Goal: Task Accomplishment & Management: Manage account settings

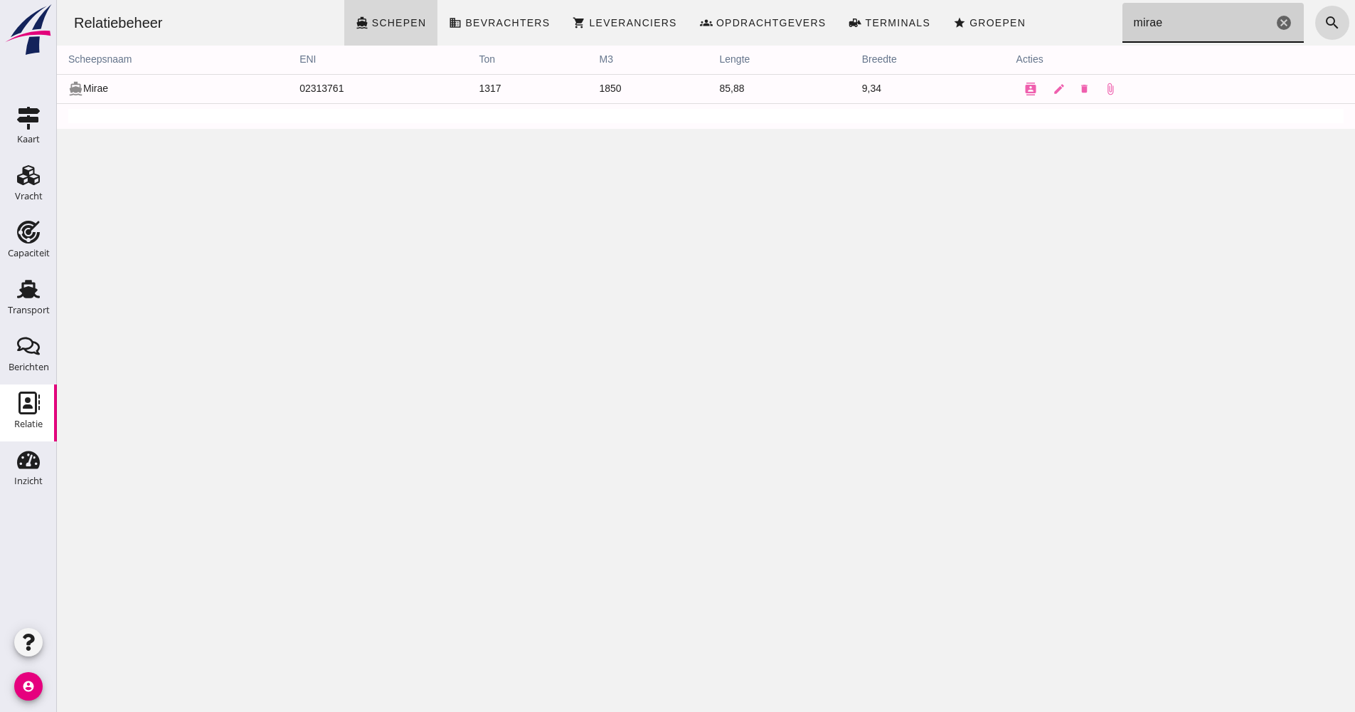
drag, startPoint x: 1200, startPoint y: 28, endPoint x: 1082, endPoint y: 26, distance: 117.4
click div "Relatiebeheer directions_boat Schepen business Bevrachters shopping_cart Levera…"
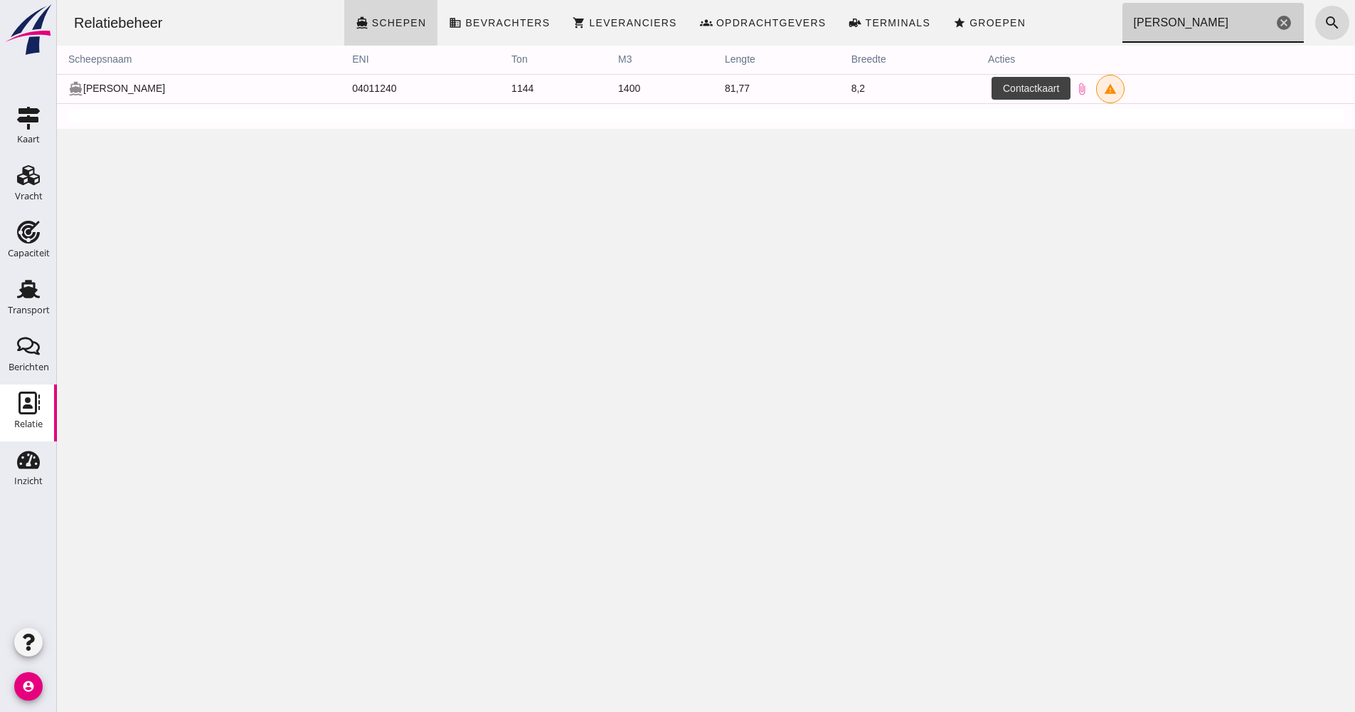
type input "[PERSON_NAME]"
click at [996, 85] on icon "contacts" at bounding box center [1002, 89] width 13 height 13
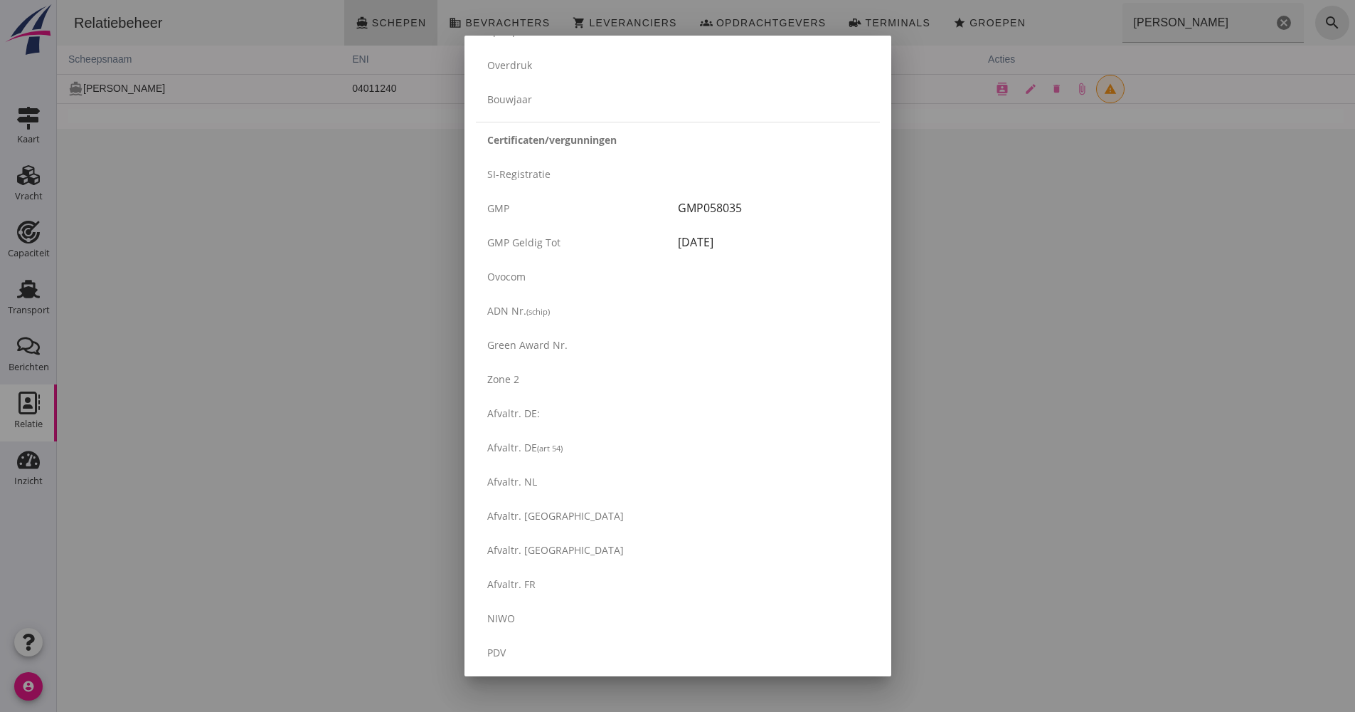
scroll to position [2251, 0]
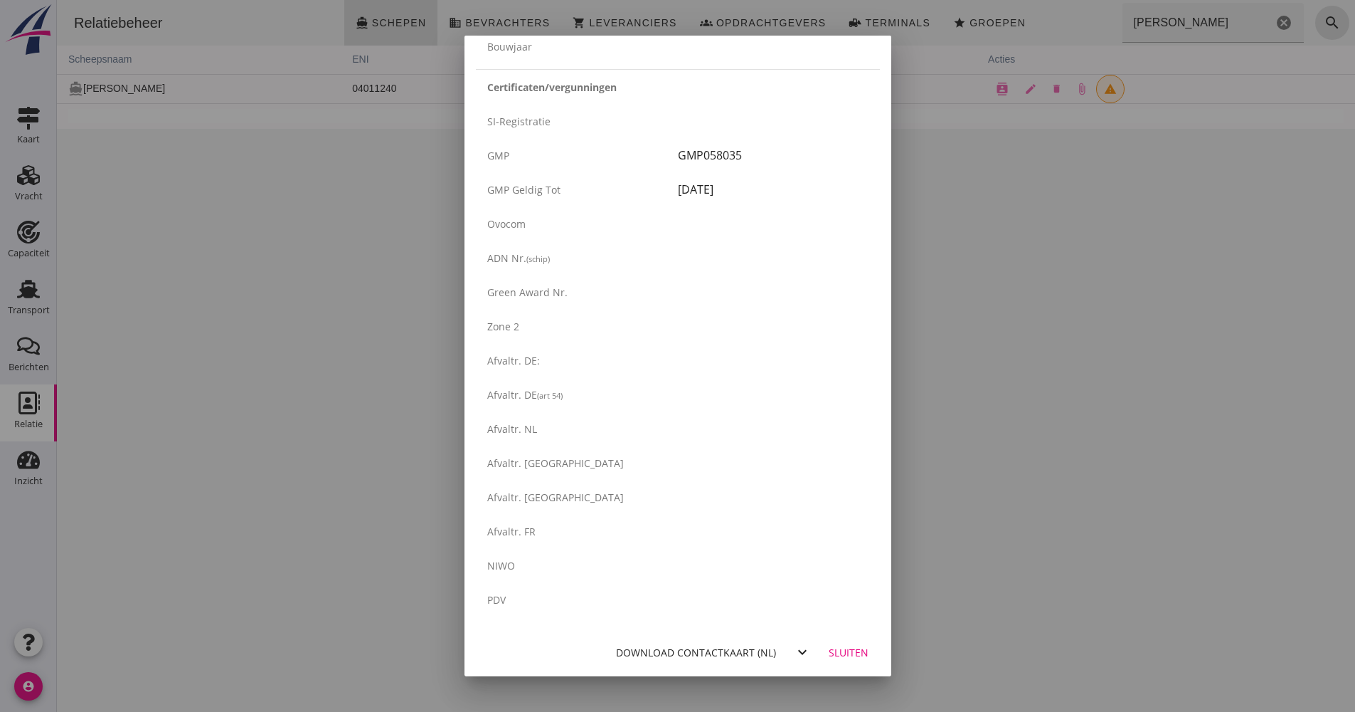
drag, startPoint x: 1043, startPoint y: 449, endPoint x: 965, endPoint y: 440, distance: 78.7
click at [1043, 449] on div at bounding box center [677, 356] width 1355 height 712
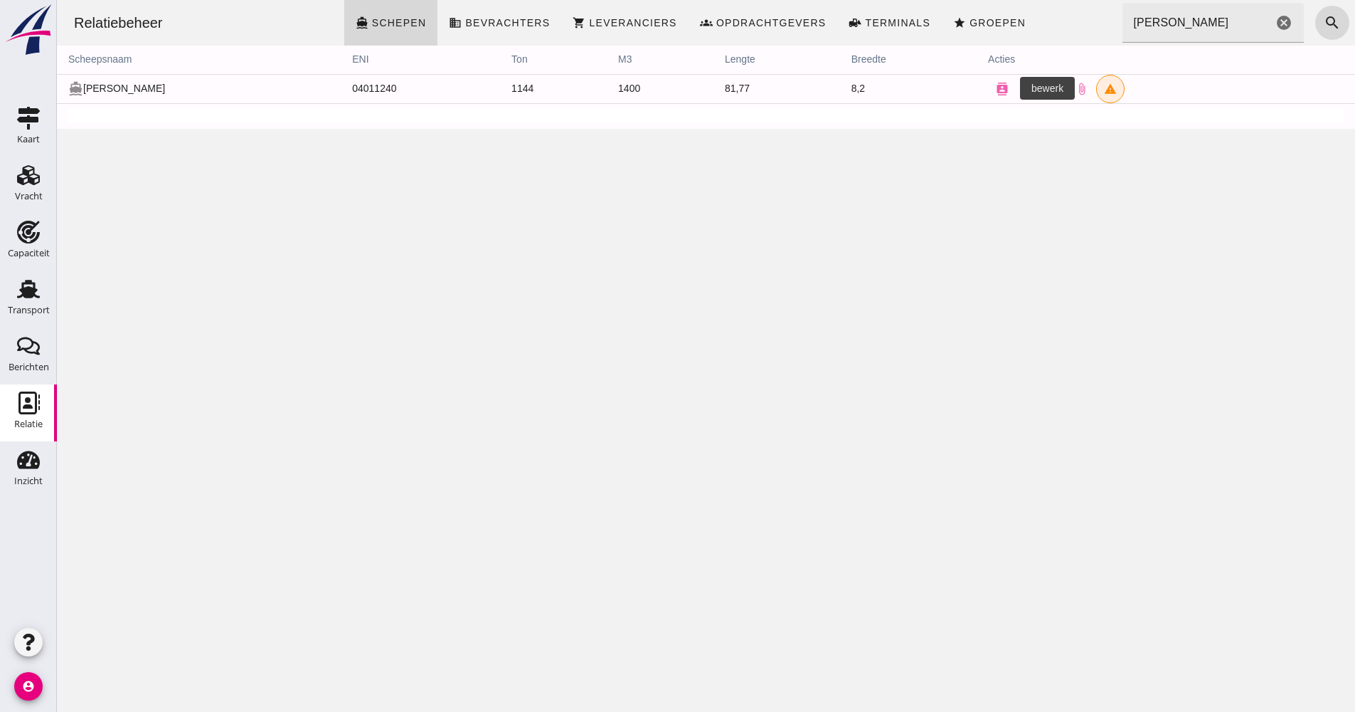
click at [1025, 91] on icon "edit" at bounding box center [1031, 89] width 13 height 13
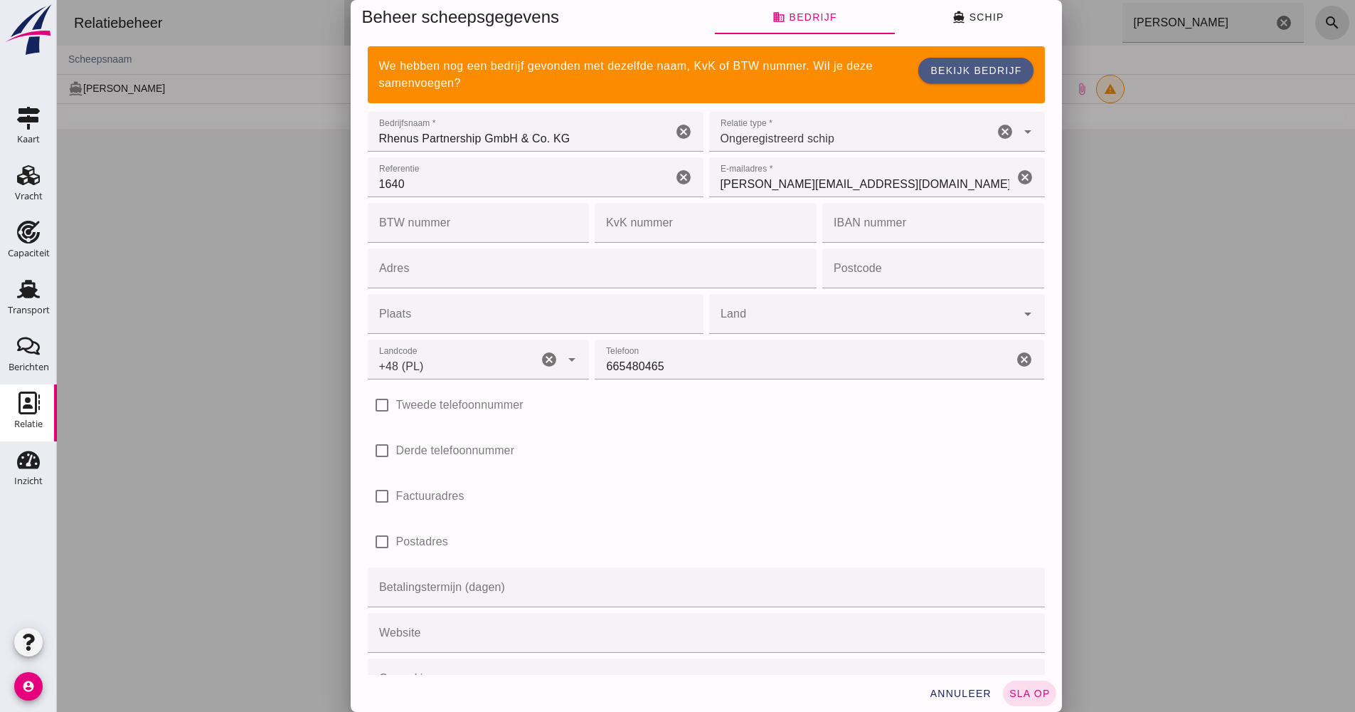
type input "+48 (PL)"
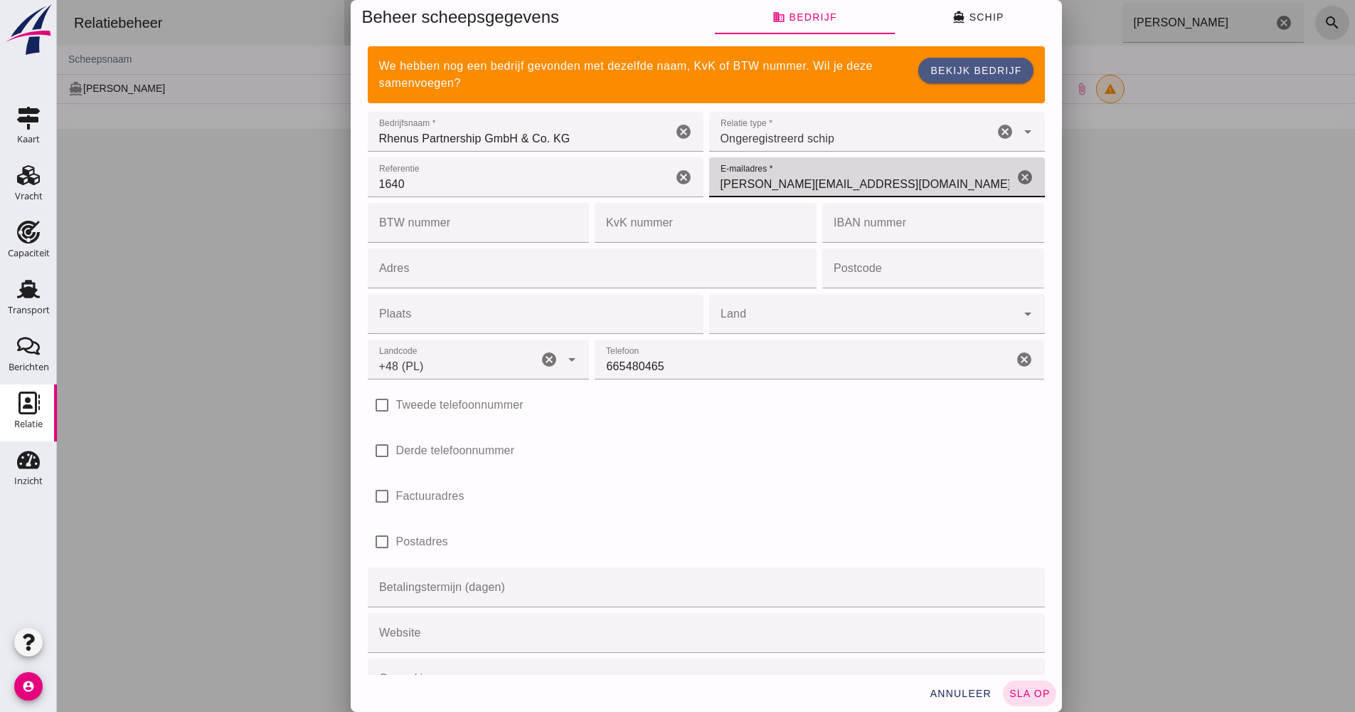
drag, startPoint x: 781, startPoint y: 188, endPoint x: 682, endPoint y: 183, distance: 99.0
click at [668, 200] on div "Referentie Referentie 1640 cancel E-mailadres * E-mailadres * [EMAIL_ADDRESS][D…" at bounding box center [706, 223] width 683 height 46
paste input "[PERSON_NAME].hartmann2@"
type input "[EMAIL_ADDRESS][DOMAIN_NAME]"
click button "directions_boat Schip"
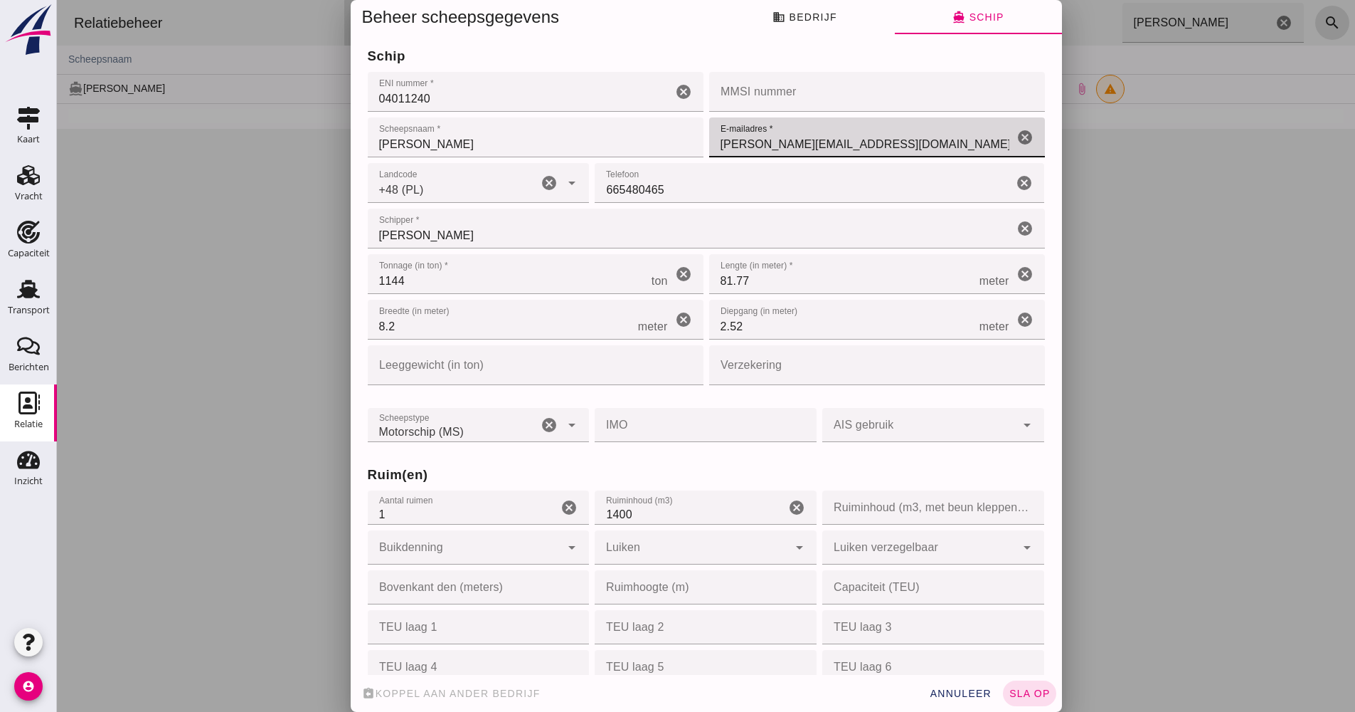
drag, startPoint x: 827, startPoint y: 150, endPoint x: 701, endPoint y: 154, distance: 126.0
click input "[PERSON_NAME][EMAIL_ADDRESS][DOMAIN_NAME]"
paste input "[PERSON_NAME].hartmann2@"
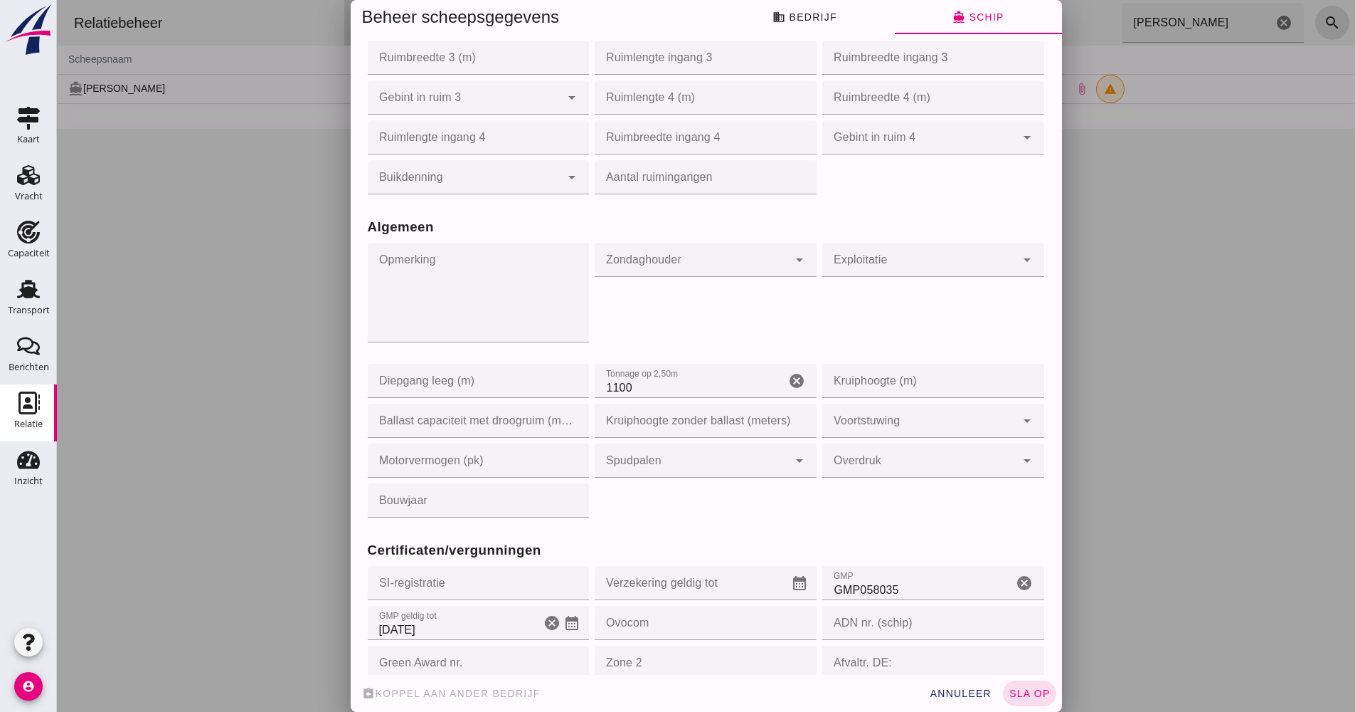
scroll to position [854, 0]
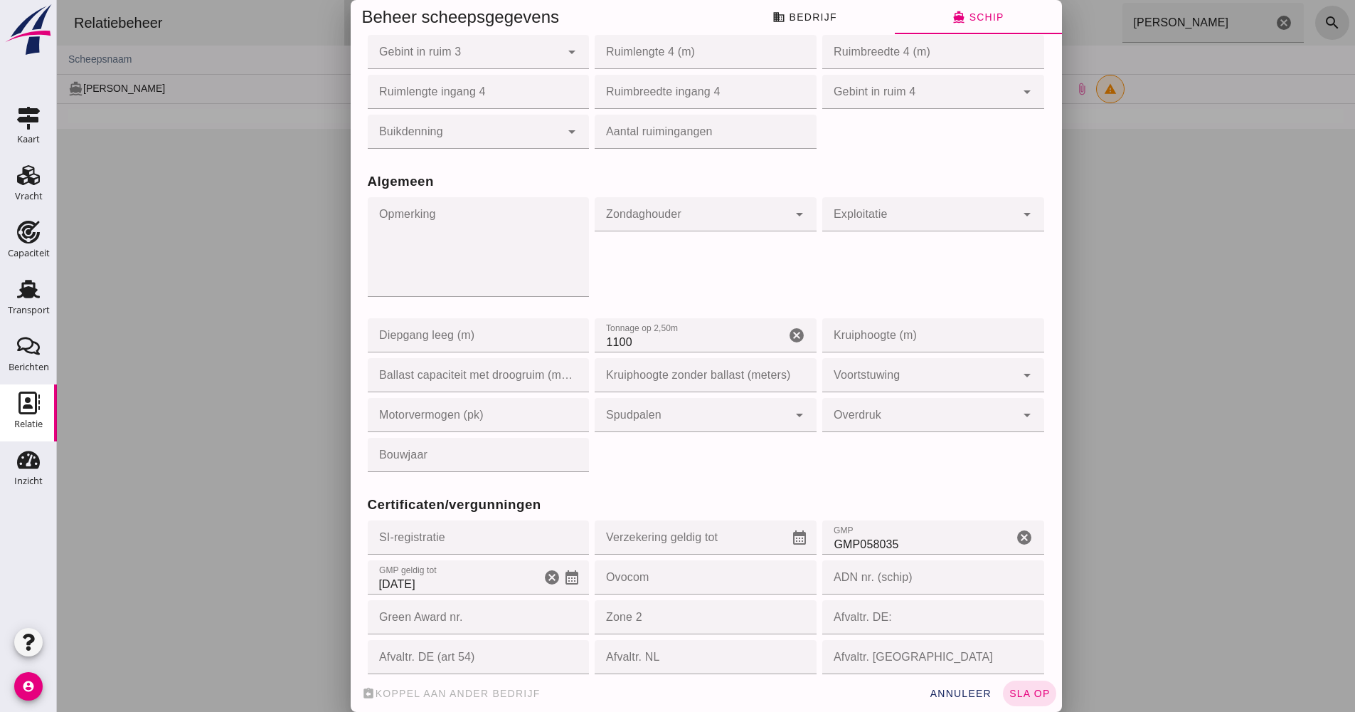
type input "[EMAIL_ADDRESS][DOMAIN_NAME]"
drag, startPoint x: 847, startPoint y: 544, endPoint x: 786, endPoint y: 542, distance: 61.2
click div "Certificaten/vergunningen SI-registratie SI-registratie cancel Verzekering geld…"
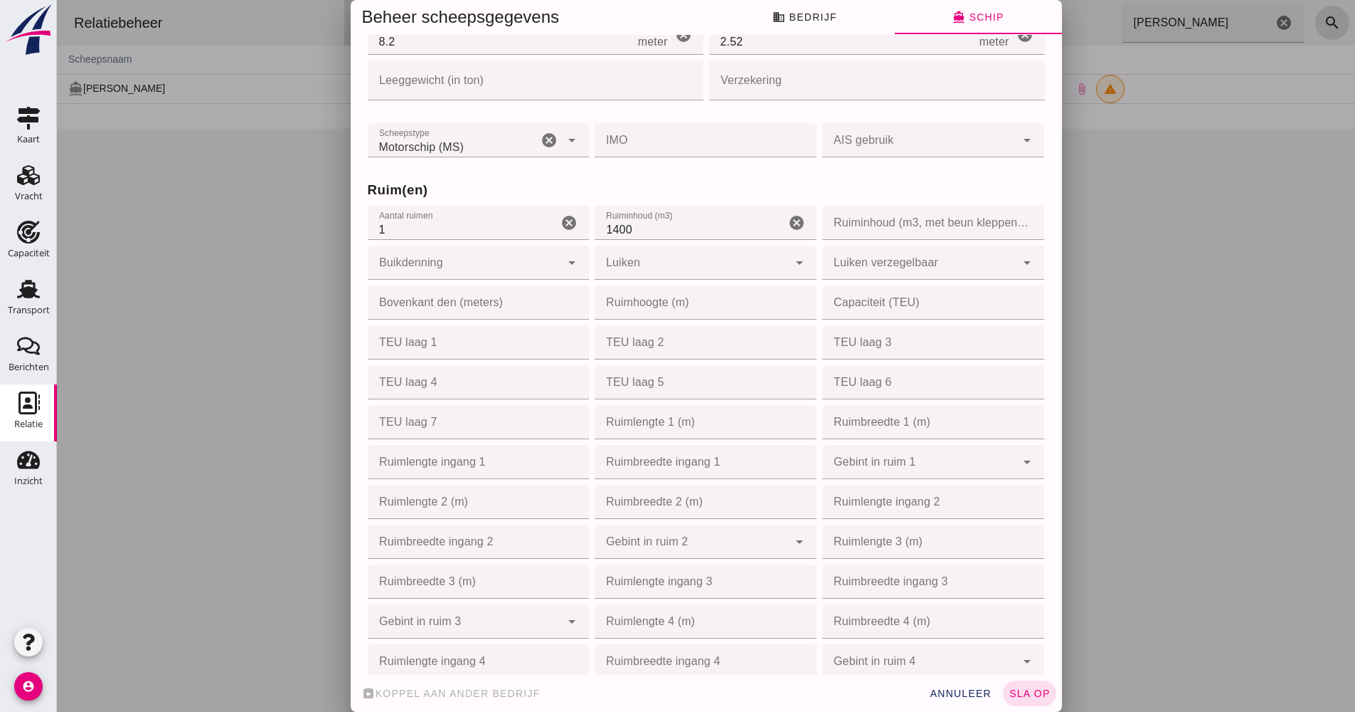
scroll to position [0, 0]
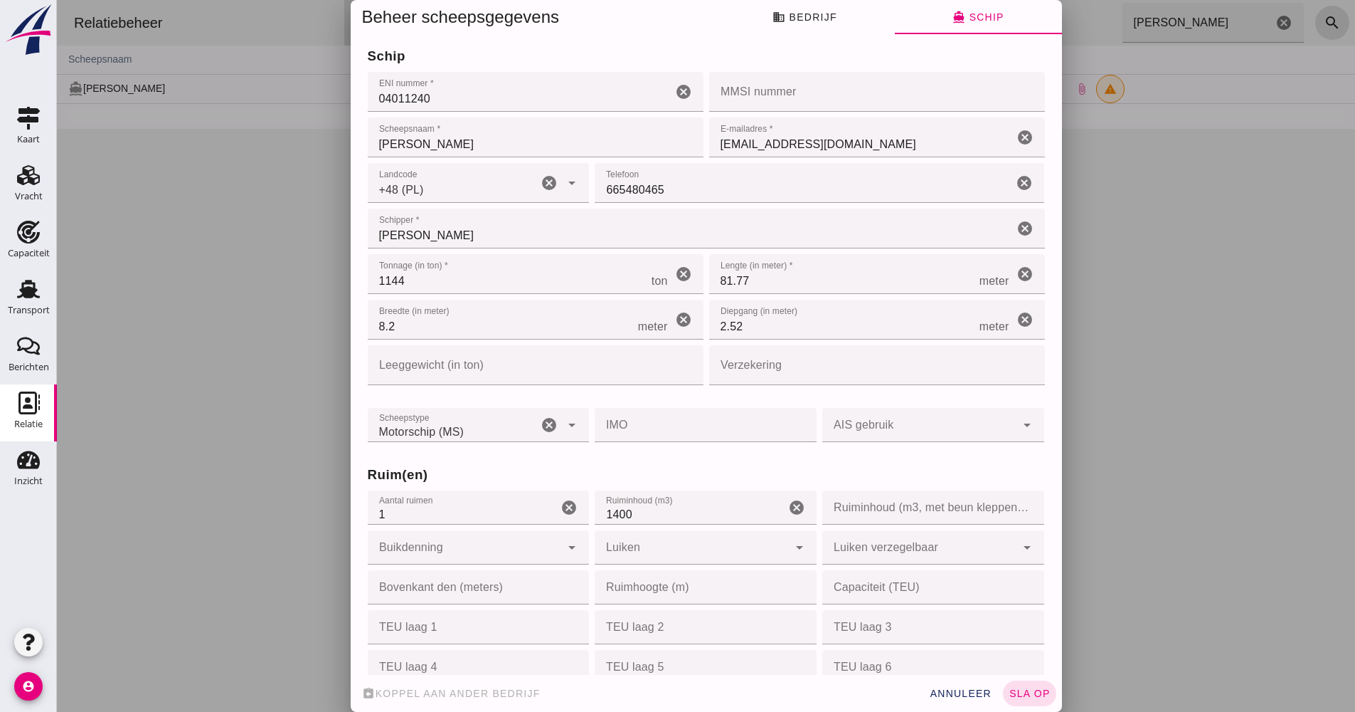
type input "058035"
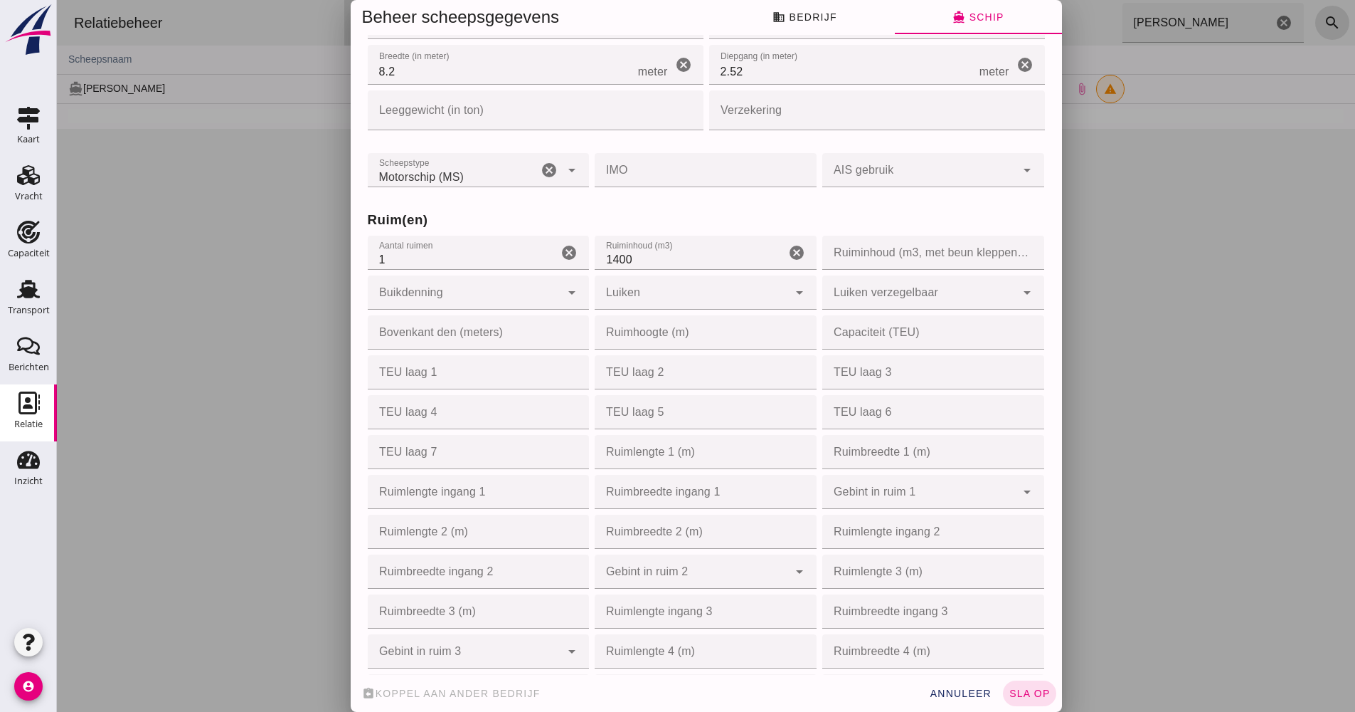
scroll to position [1192, 0]
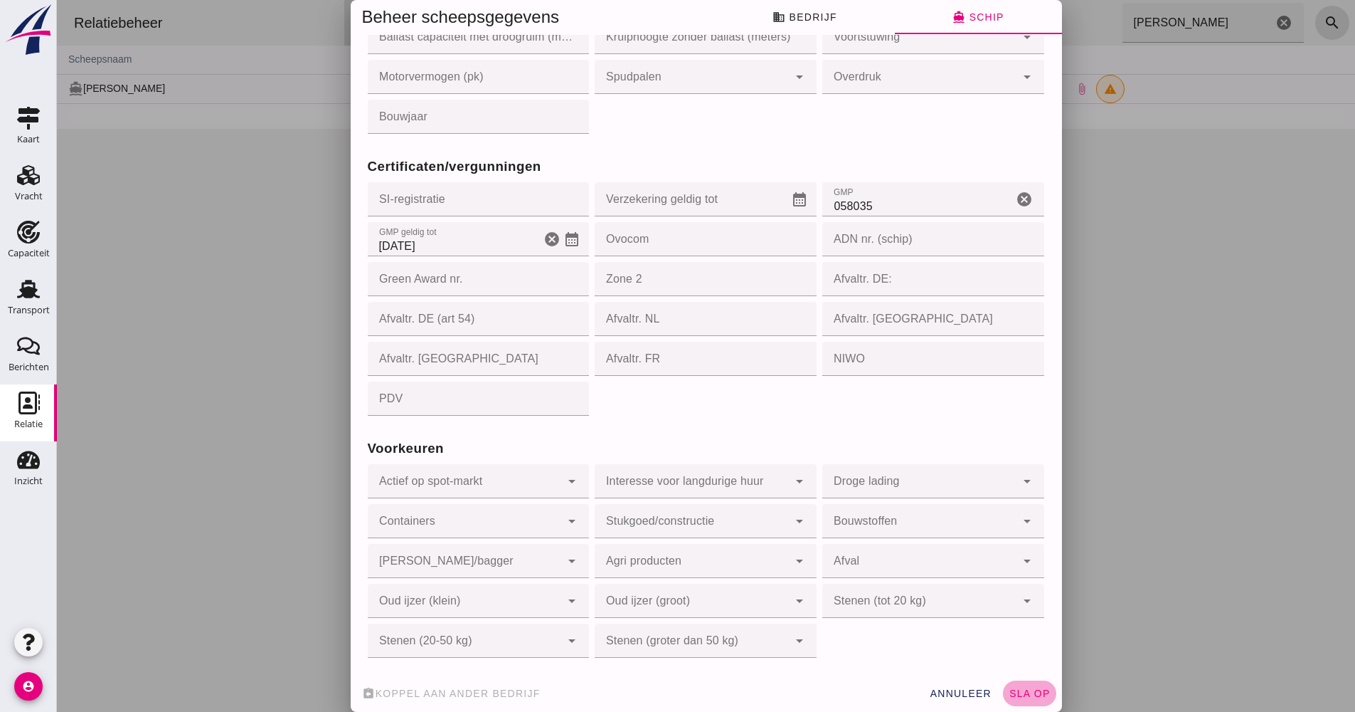
click span "sla op"
